Goal: Information Seeking & Learning: Learn about a topic

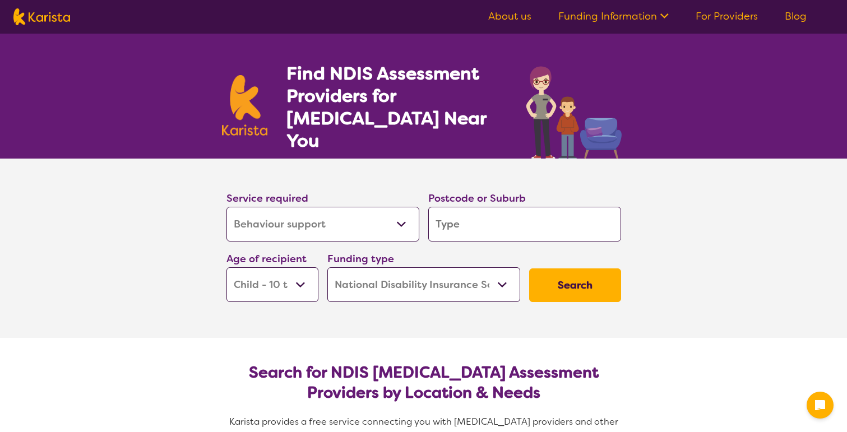
select select "Behaviour support"
select select "CH"
select select "NDIS"
select select "Behaviour support"
select select "CH"
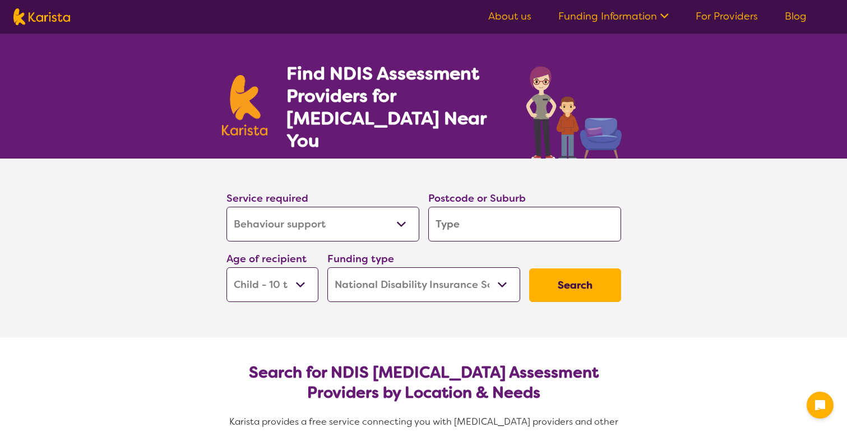
select select "NDIS"
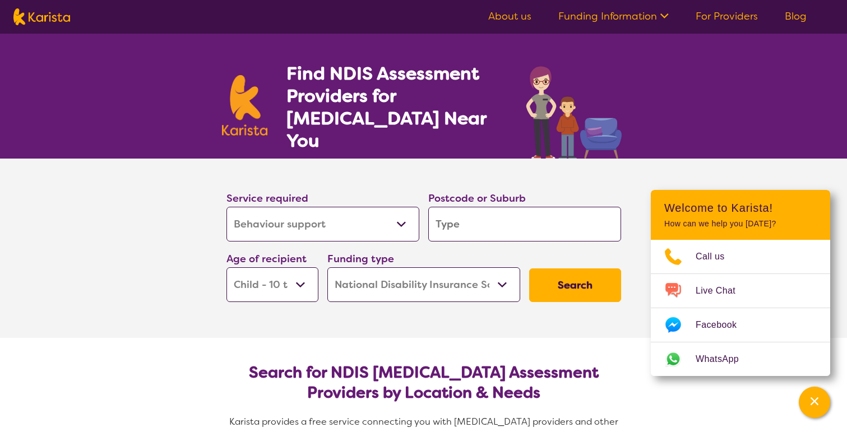
click at [403, 229] on select "Allied Health Assistant Assessment (ADHD or Autism) Behaviour support Counselli…" at bounding box center [322, 224] width 193 height 35
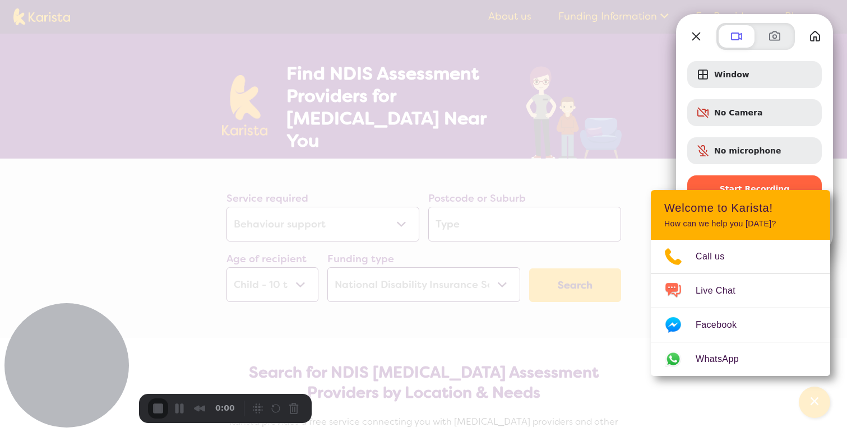
click at [700, 38] on button "Close" at bounding box center [696, 36] width 18 height 18
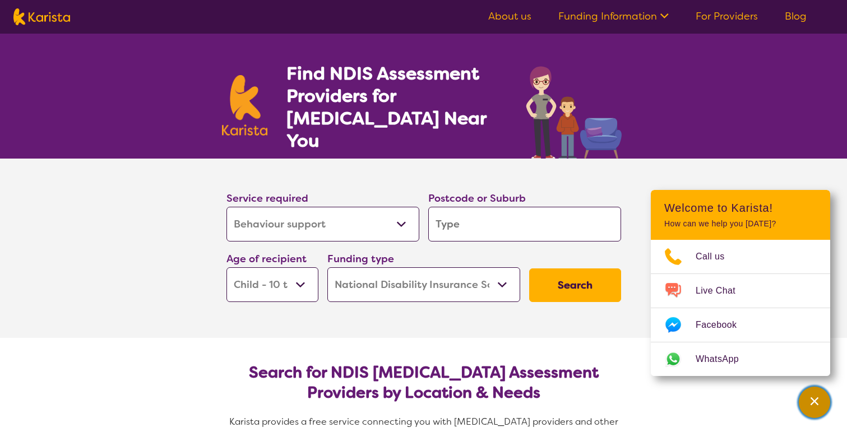
click at [815, 410] on div "Channel Menu" at bounding box center [814, 402] width 22 height 25
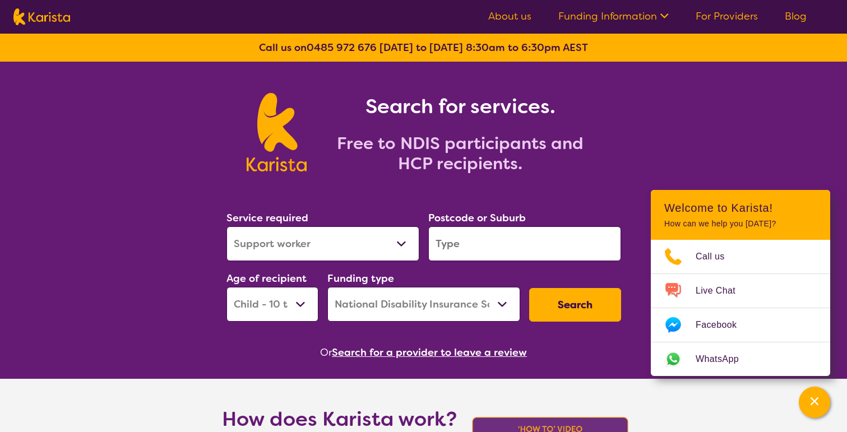
select select "Support worker"
select select "CH"
select select "NDIS"
click at [375, 242] on select "Allied Health Assistant Assessment (ADHD or Autism) Behaviour support Counselli…" at bounding box center [322, 243] width 193 height 35
click at [555, 304] on button "Search" at bounding box center [575, 305] width 92 height 34
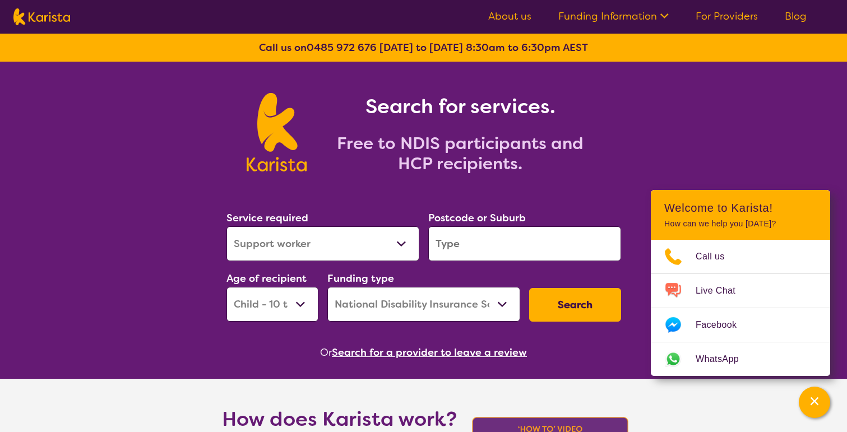
click at [598, 270] on div "Service required Allied Health Assistant Assessment (ADHD or Autism) Behaviour …" at bounding box center [423, 265] width 403 height 121
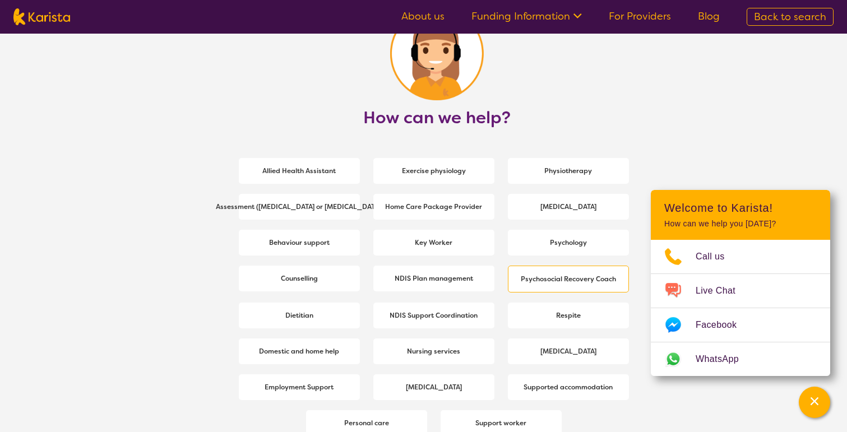
scroll to position [1435, 0]
click at [305, 248] on span "Behaviour support" at bounding box center [299, 244] width 66 height 20
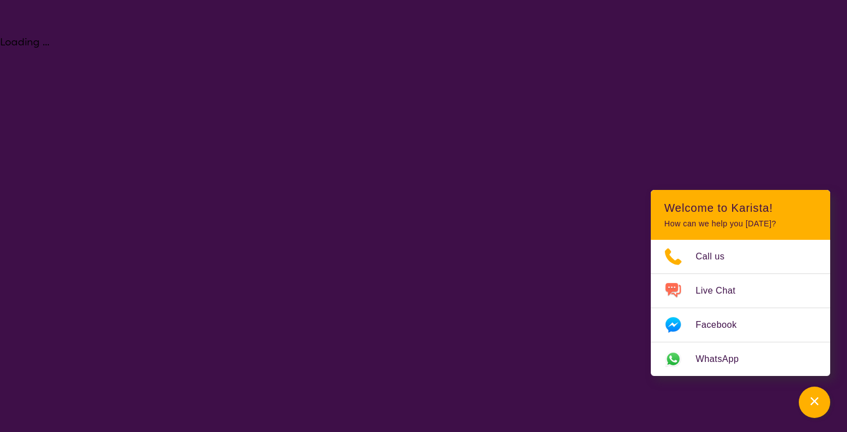
select select "Behaviour support"
select select "CH"
select select "NDIS"
select select "Behaviour support"
select select "CH"
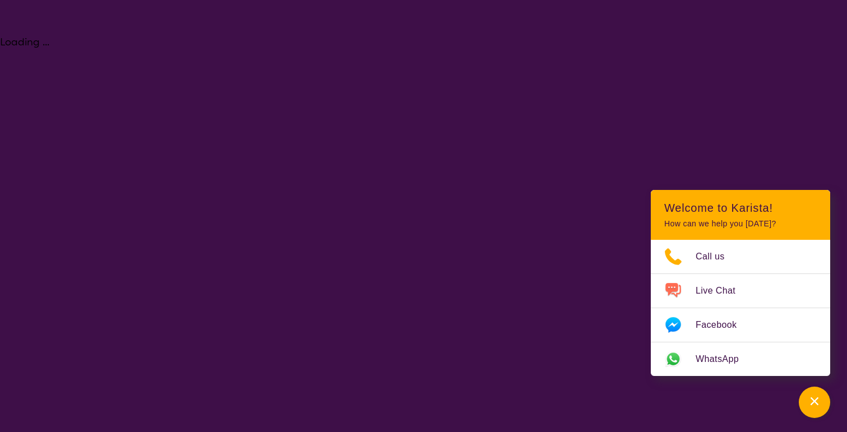
select select "NDIS"
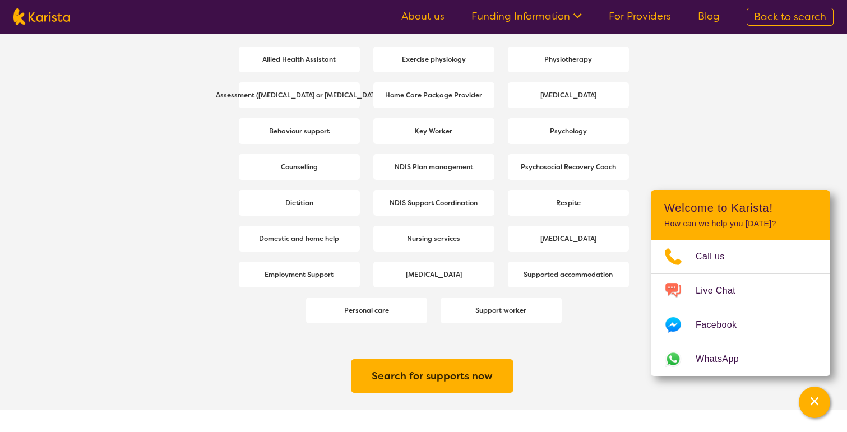
scroll to position [1548, 0]
click at [316, 168] on b "Counselling" at bounding box center [299, 166] width 37 height 9
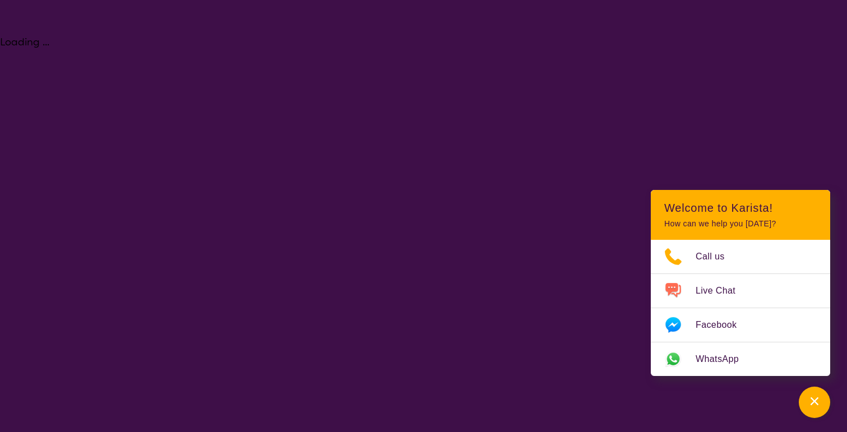
select select "Counselling"
select select "CH"
select select "NDIS"
select select "Counselling"
select select "CH"
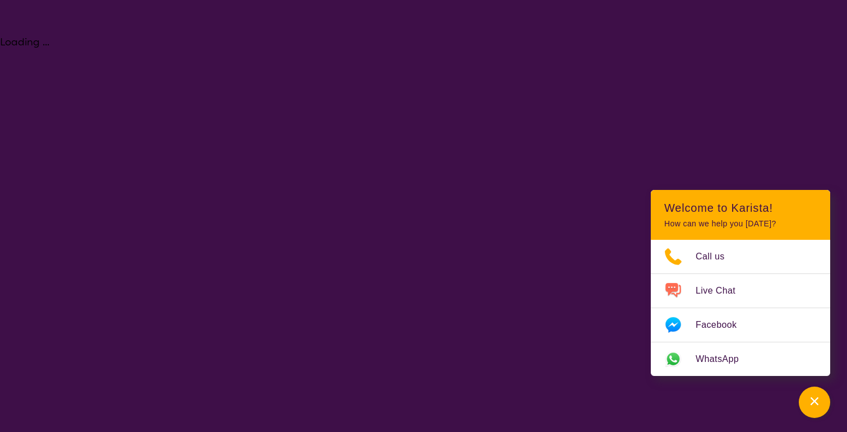
select select "NDIS"
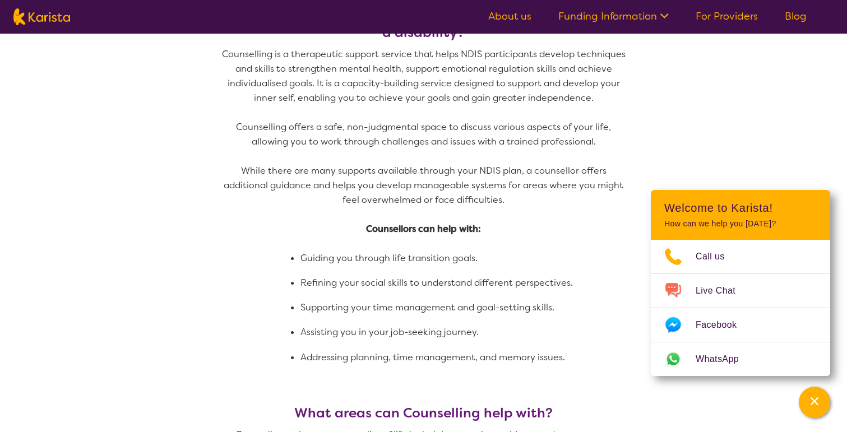
scroll to position [492, 0]
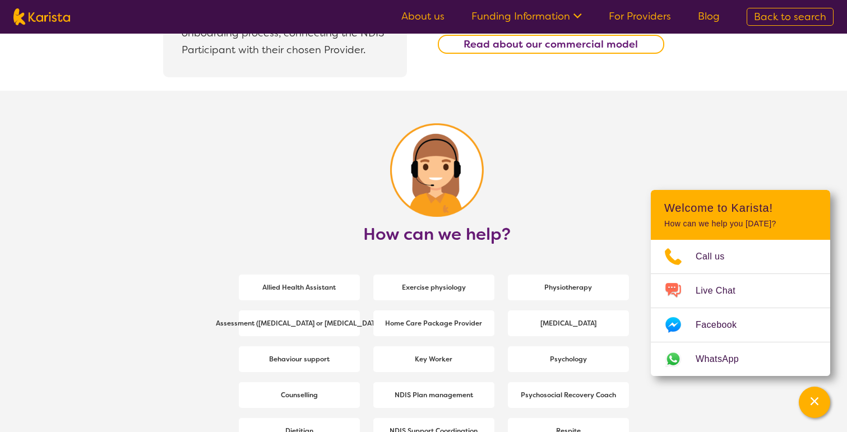
scroll to position [1325, 0]
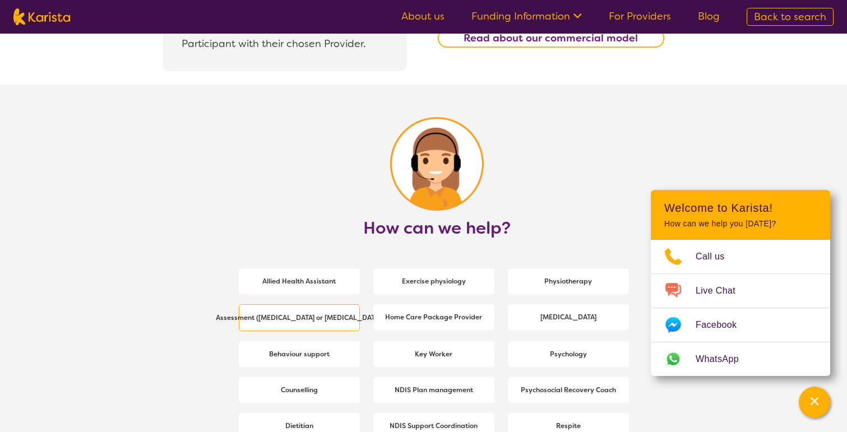
click at [307, 316] on b "Assessment ([MEDICAL_DATA] or [MEDICAL_DATA])" at bounding box center [299, 317] width 167 height 9
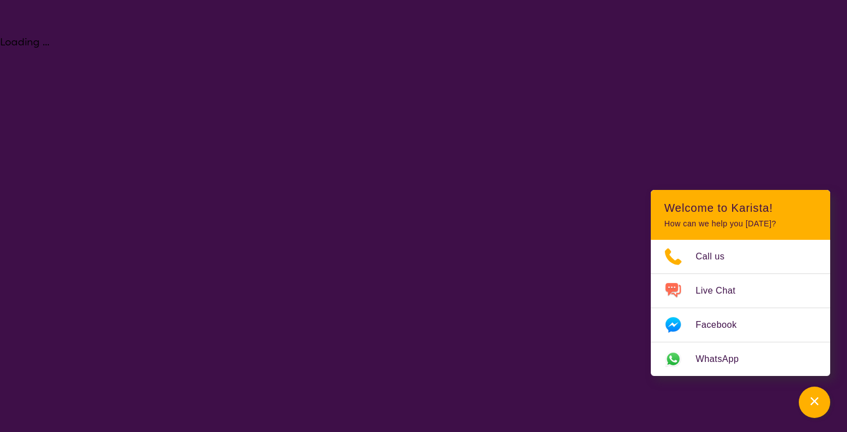
select select "Assessment ([MEDICAL_DATA] or [MEDICAL_DATA])"
select select "CH"
select select "NDIS"
select select "Assessment ([MEDICAL_DATA] or [MEDICAL_DATA])"
select select "CH"
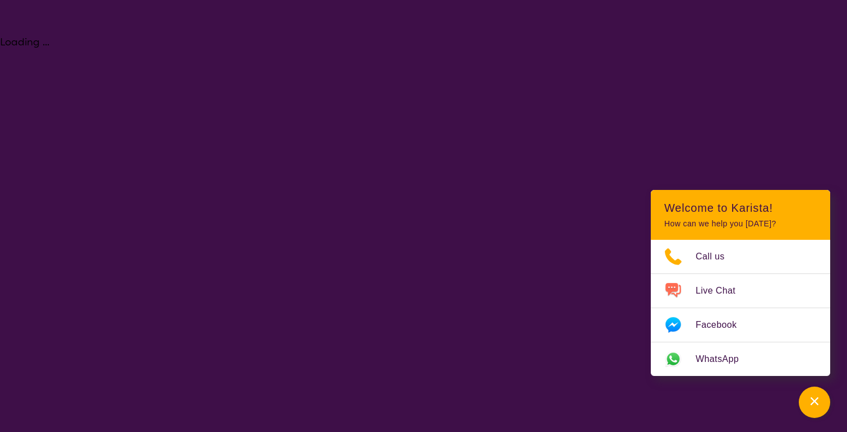
select select "NDIS"
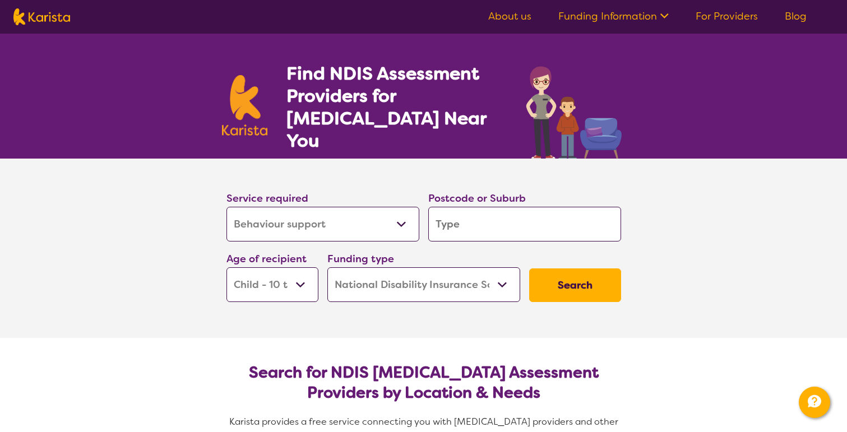
select select "Behaviour support"
select select "CH"
select select "NDIS"
select select "Behaviour support"
select select "CH"
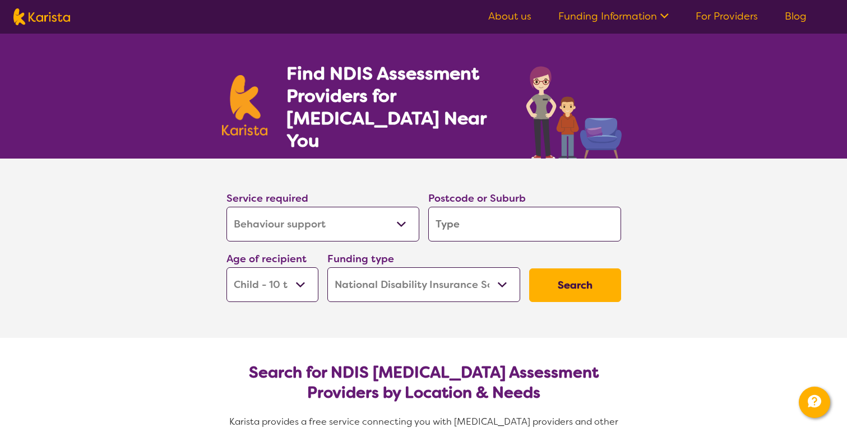
select select "NDIS"
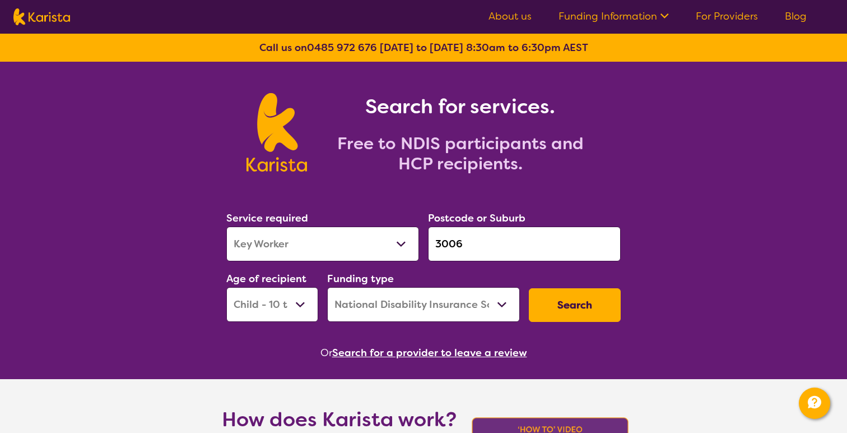
select select "Key Worker"
select select "CH"
select select "NDIS"
click at [220, 180] on section "Service required Allied Health Assistant Assessment ([MEDICAL_DATA] or [MEDICAL…" at bounding box center [423, 269] width 430 height 183
